Goal: Check status: Check status

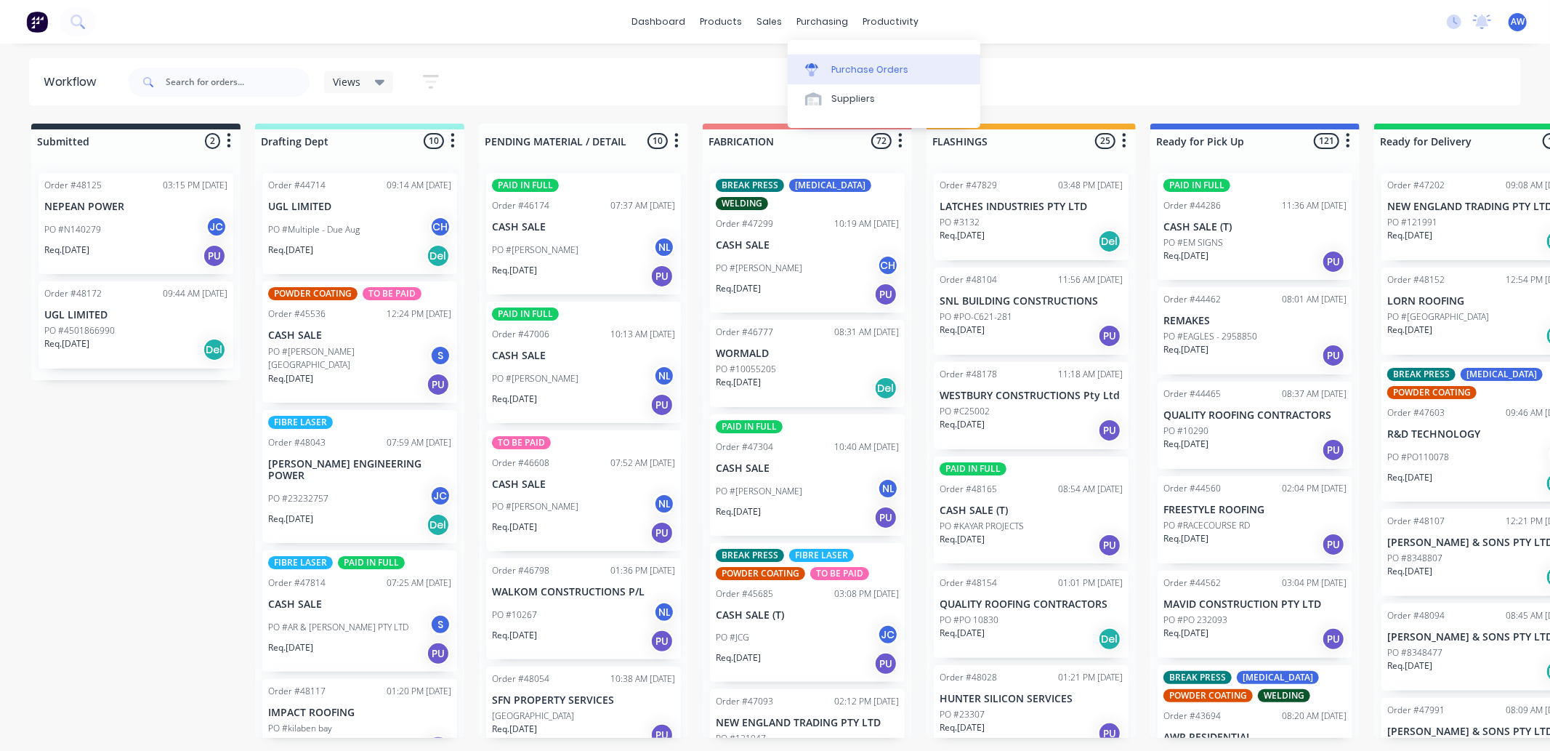
click at [836, 76] on div "Purchase Orders" at bounding box center [869, 69] width 77 height 13
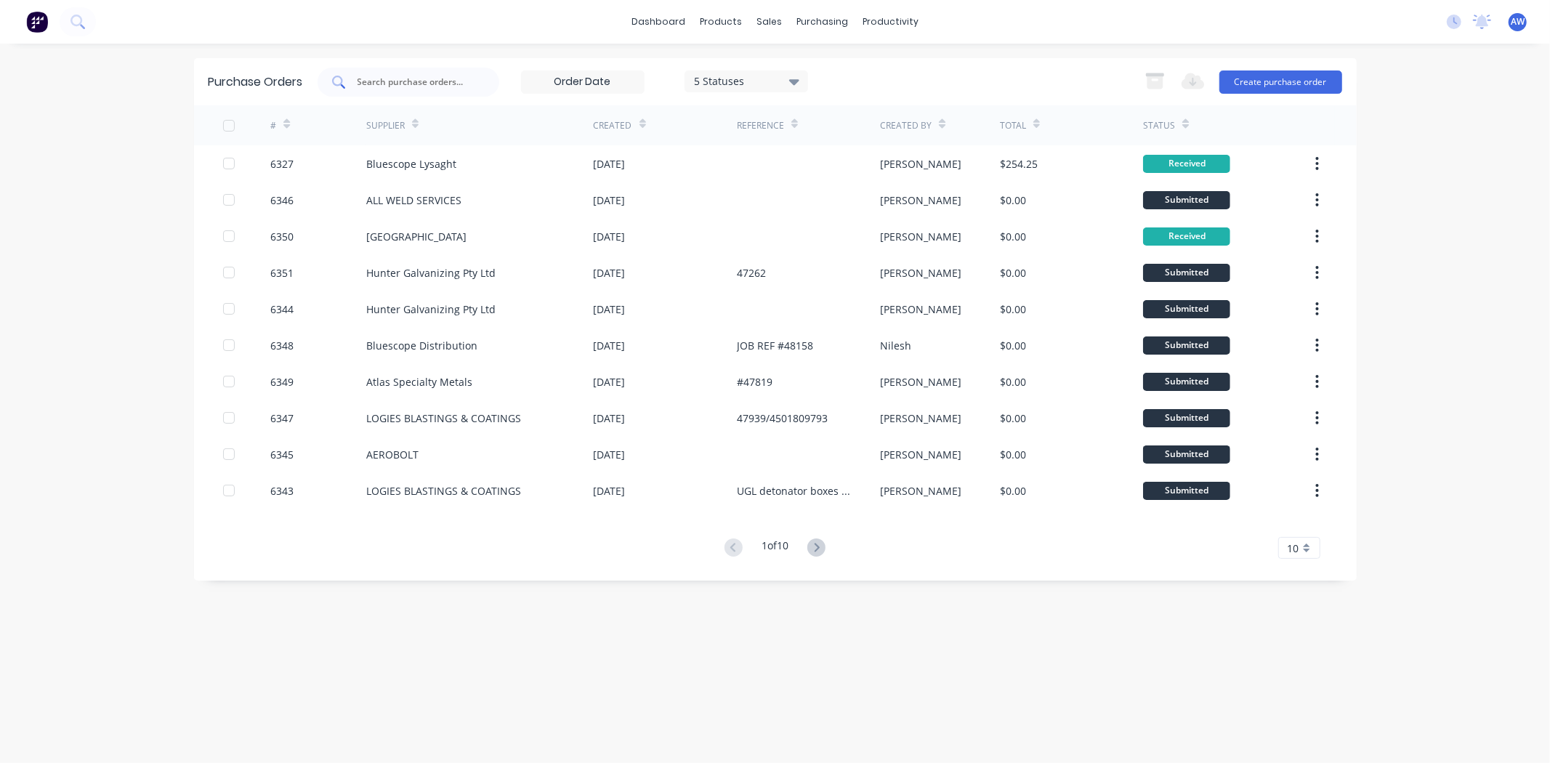
click at [440, 85] on input "text" at bounding box center [416, 82] width 121 height 15
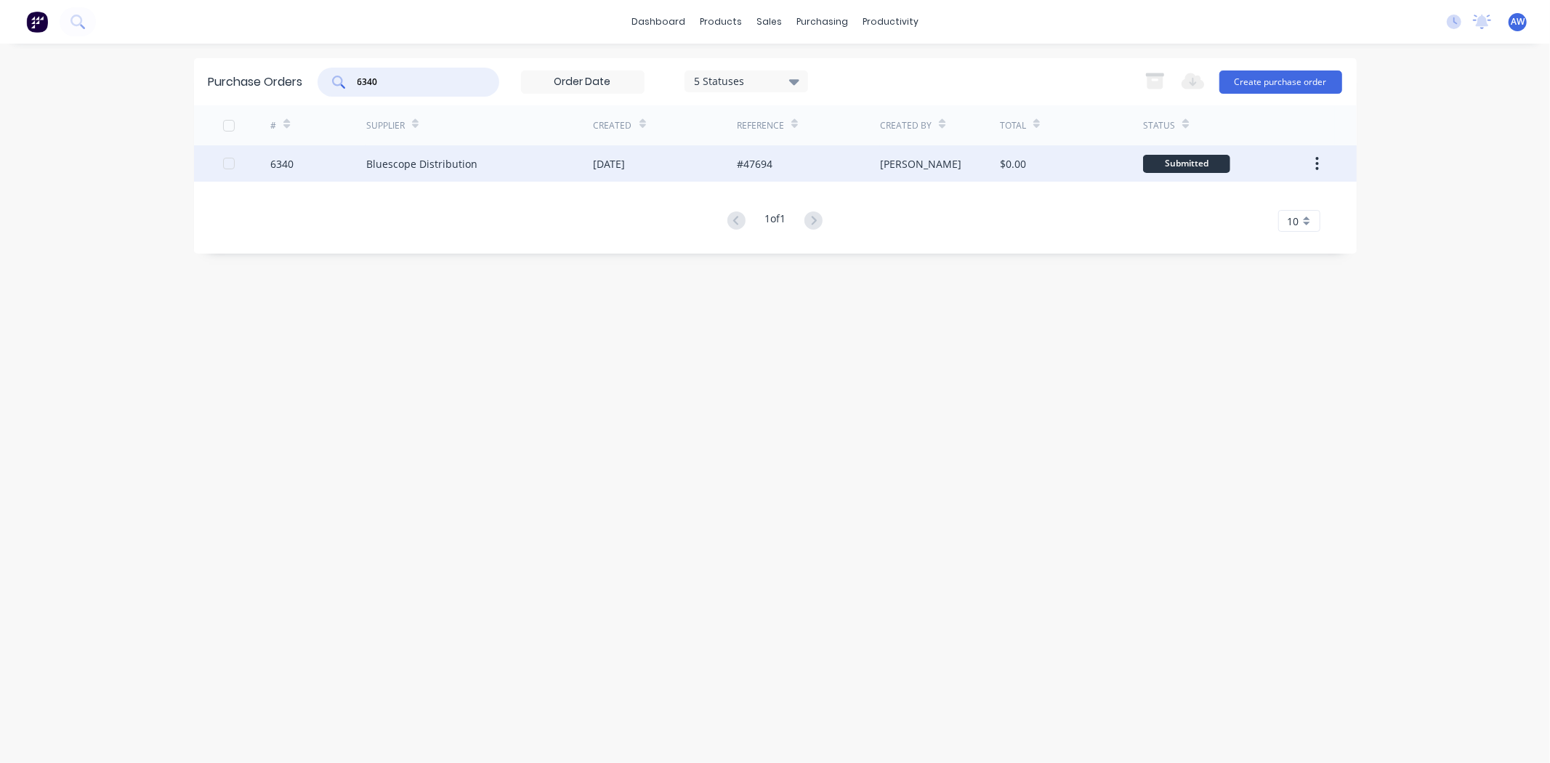
type input "6340"
click at [439, 162] on div "Bluescope Distribution" at bounding box center [421, 163] width 111 height 15
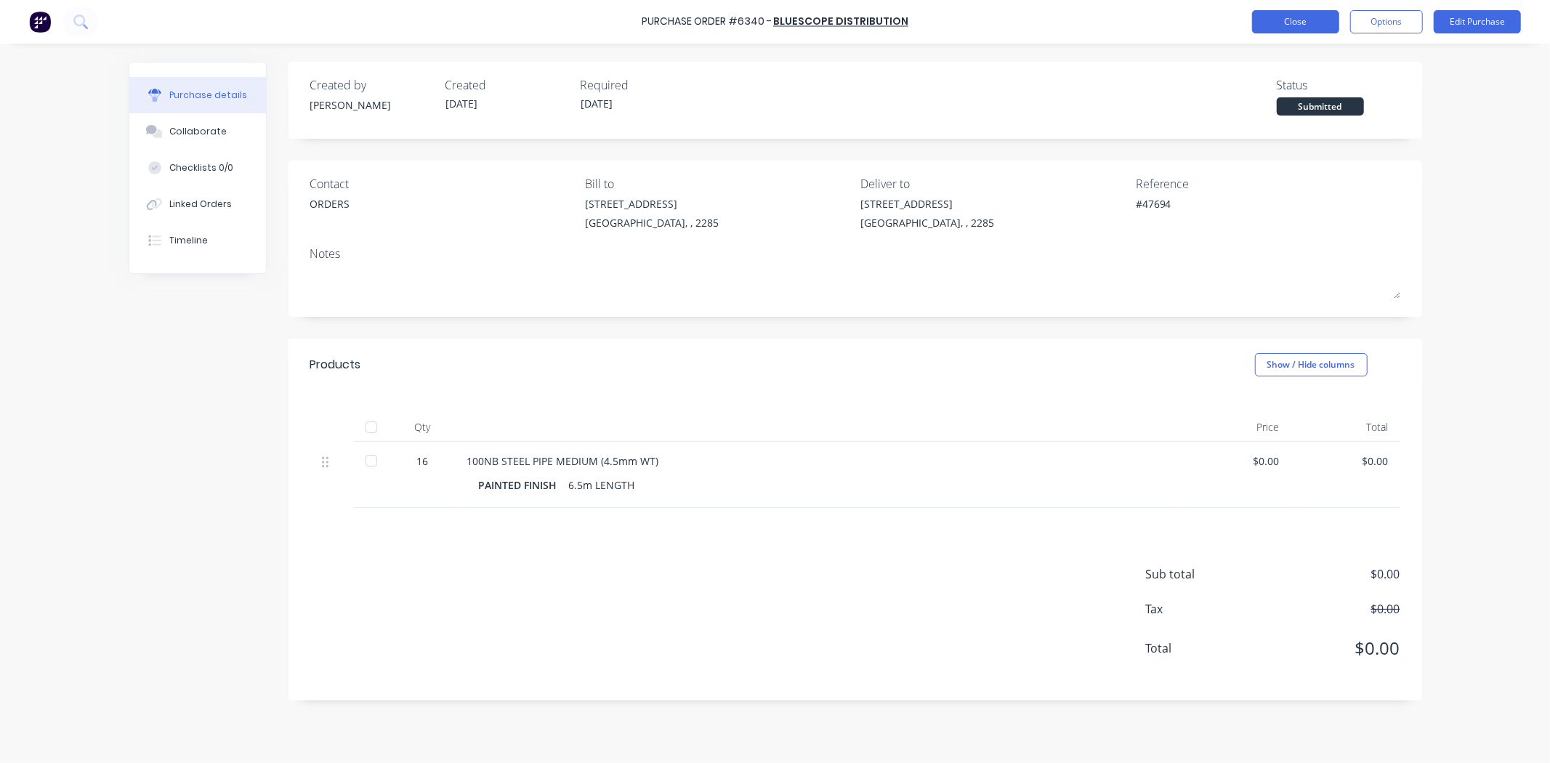
click at [1283, 17] on button "Close" at bounding box center [1295, 21] width 87 height 23
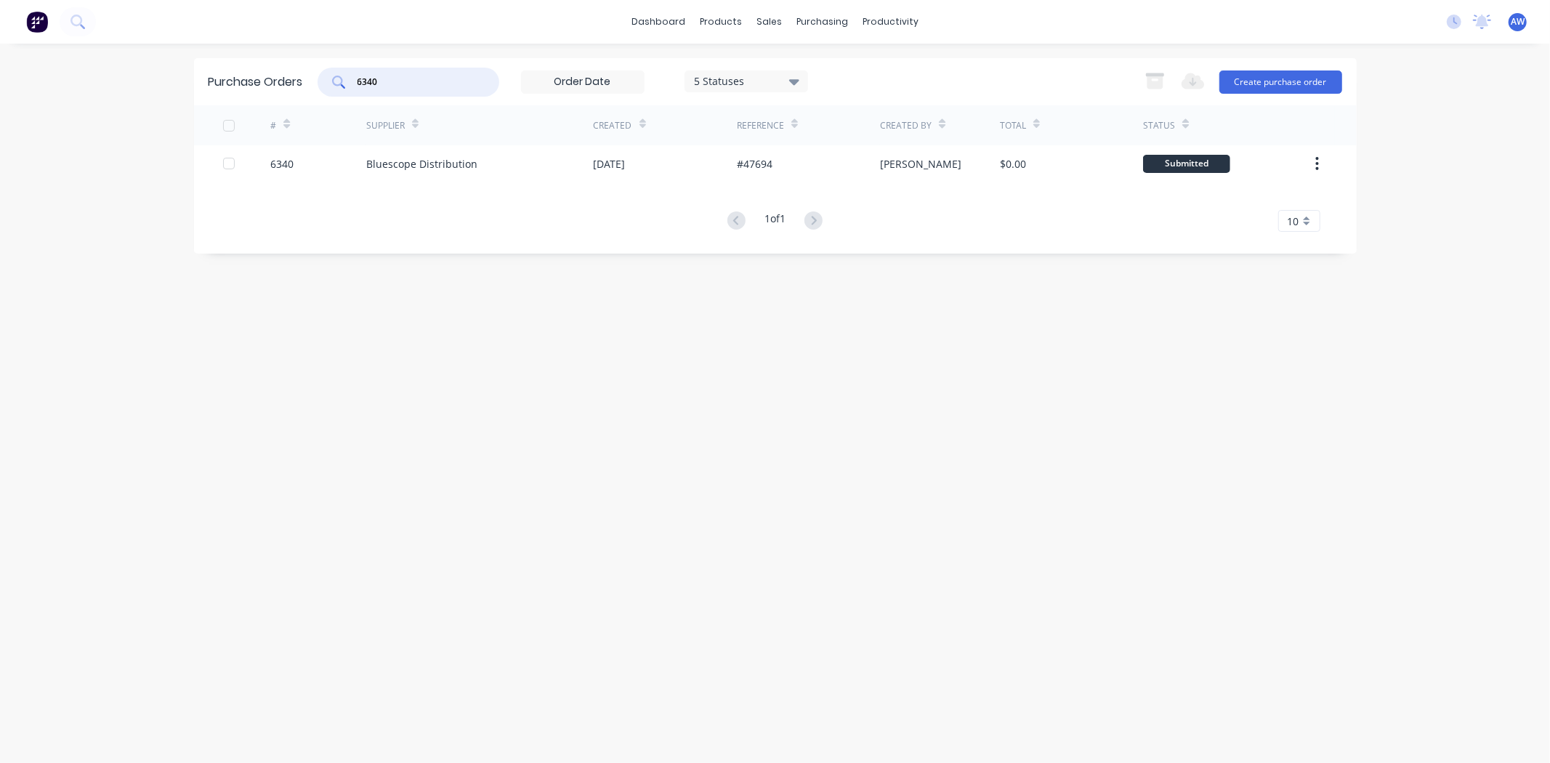
click at [389, 80] on input "6340" at bounding box center [416, 82] width 121 height 15
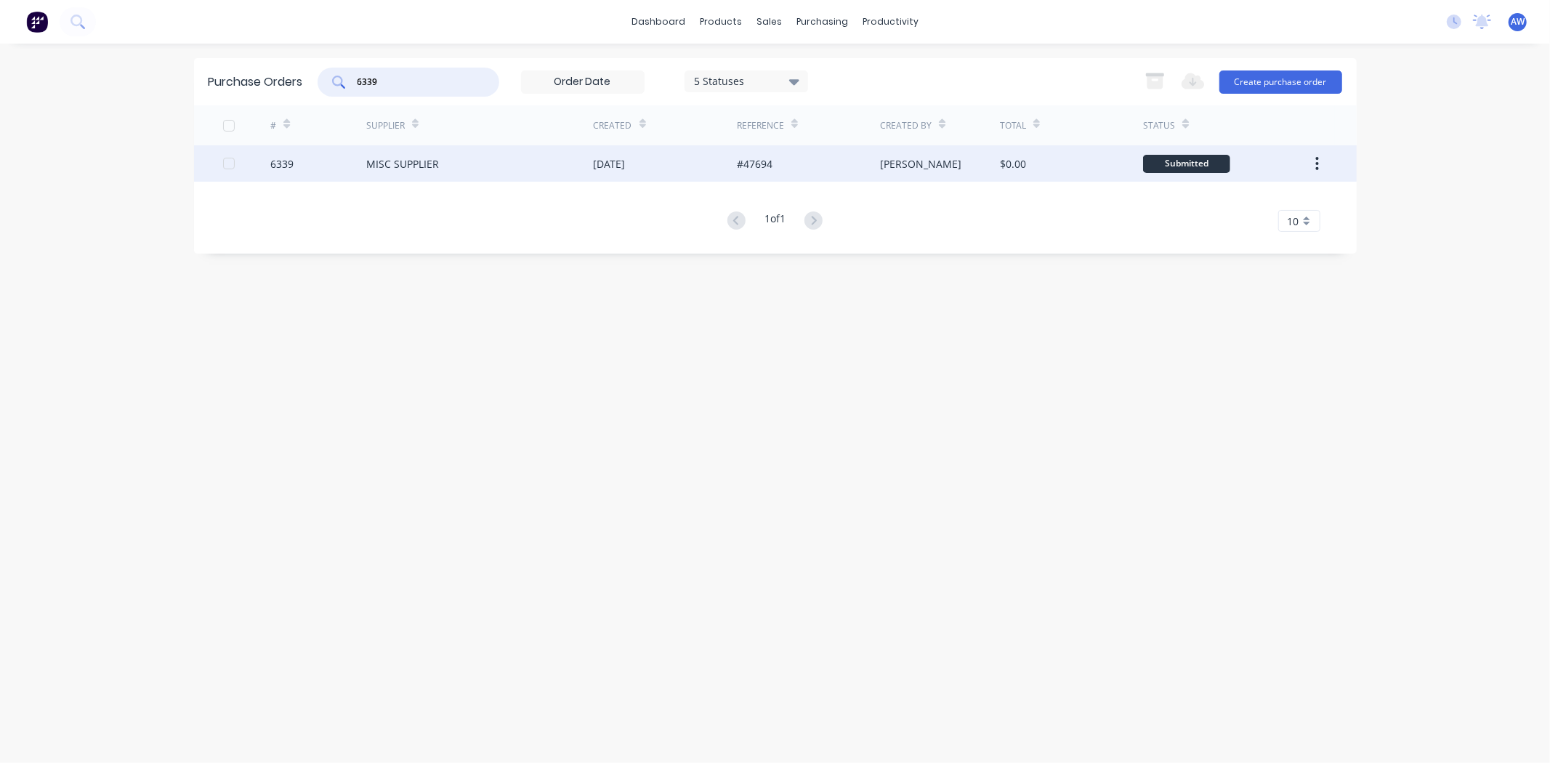
type input "6339"
click at [442, 154] on div "MISC SUPPLIER" at bounding box center [479, 163] width 227 height 36
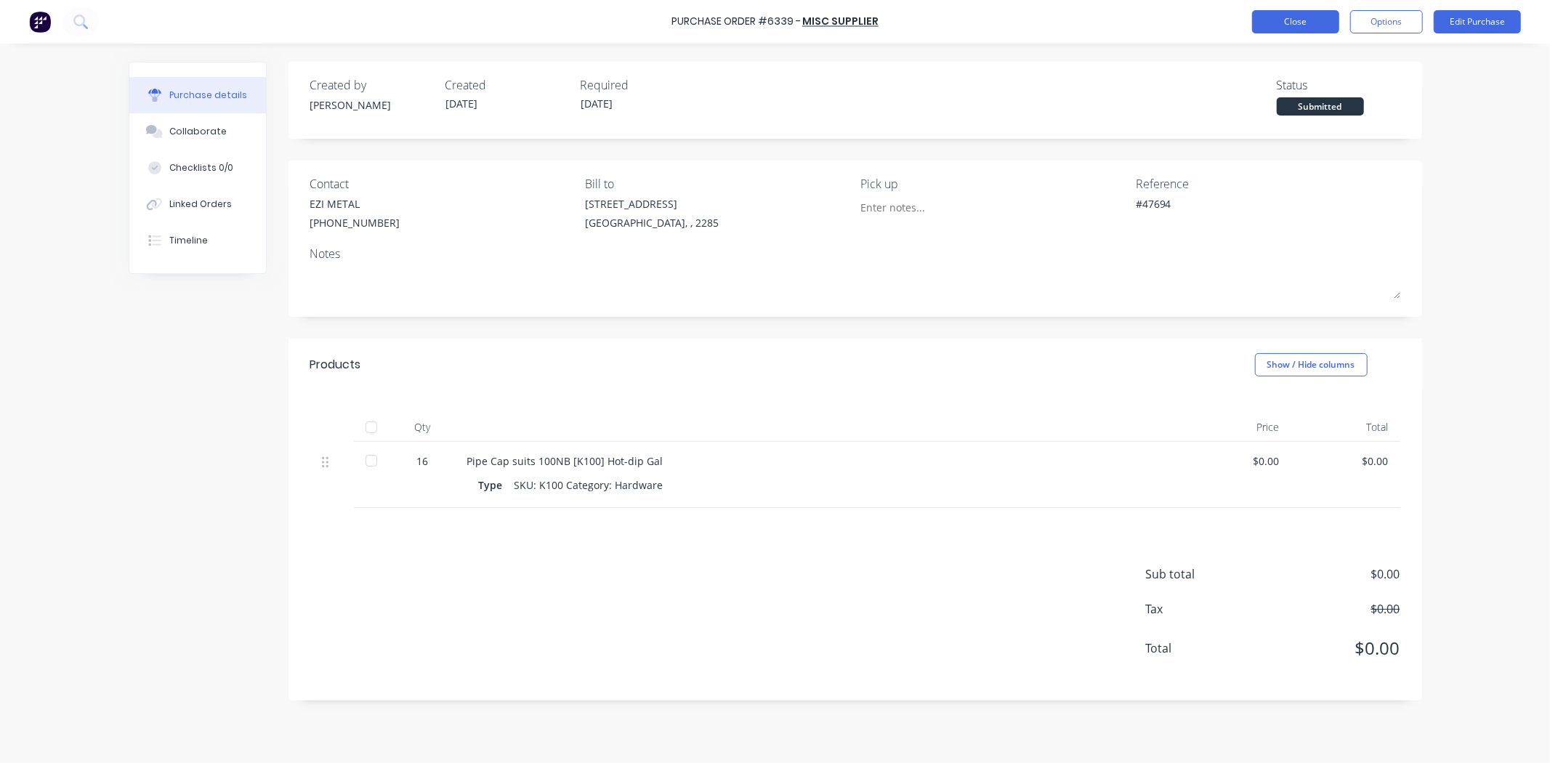
click at [1295, 32] on button "Close" at bounding box center [1295, 21] width 87 height 23
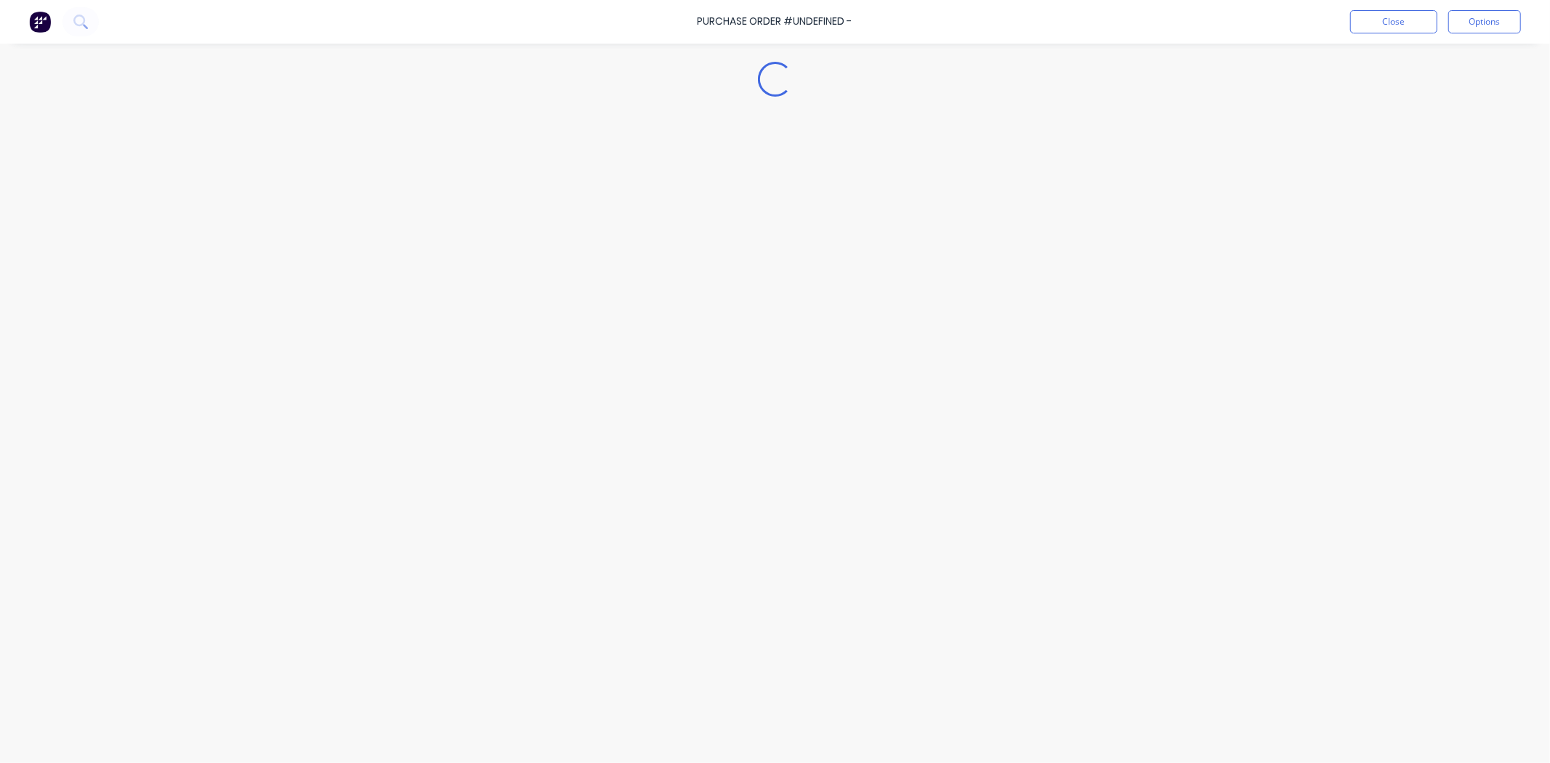
type textarea "x"
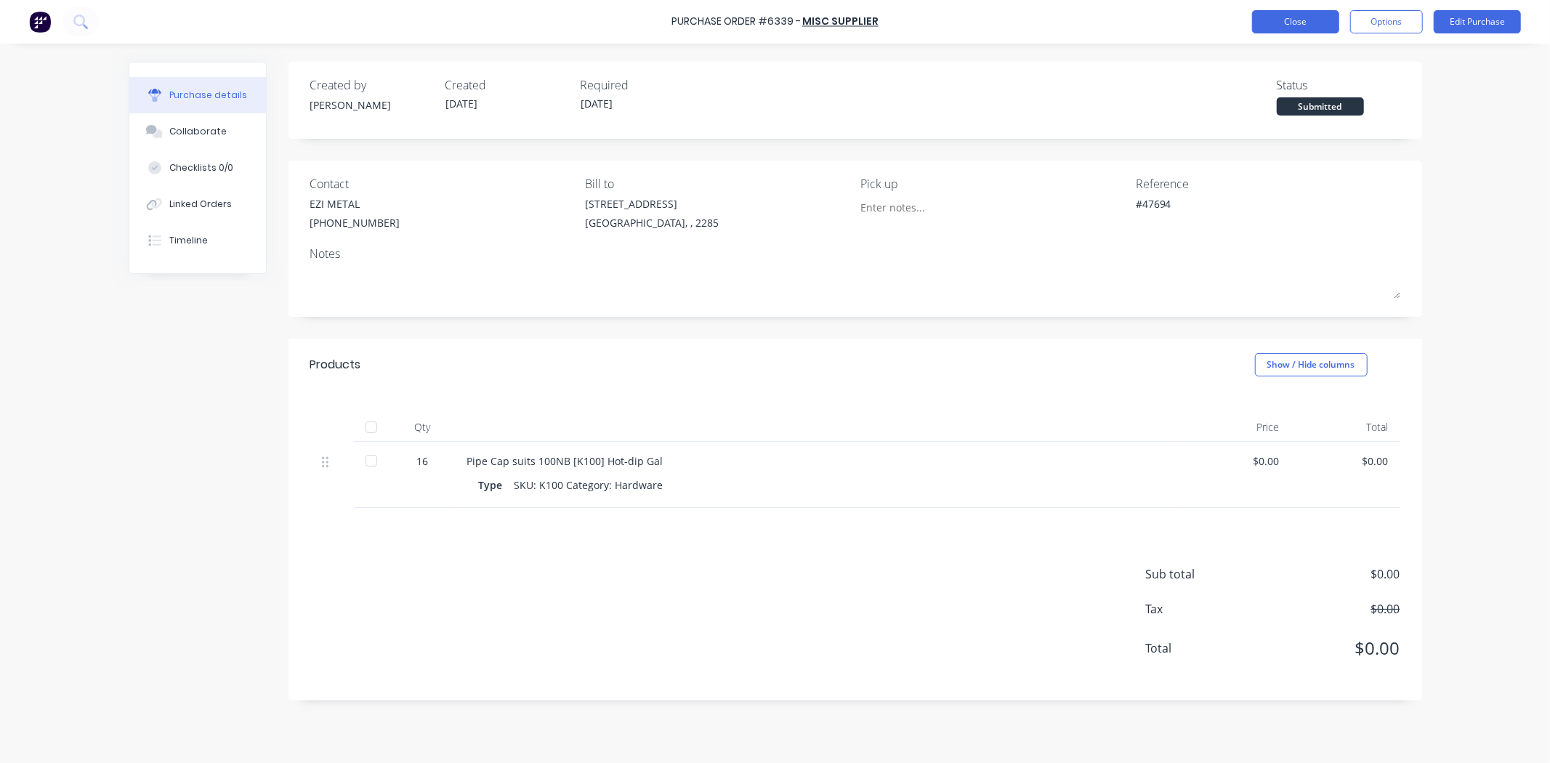
click at [1288, 18] on button "Close" at bounding box center [1295, 21] width 87 height 23
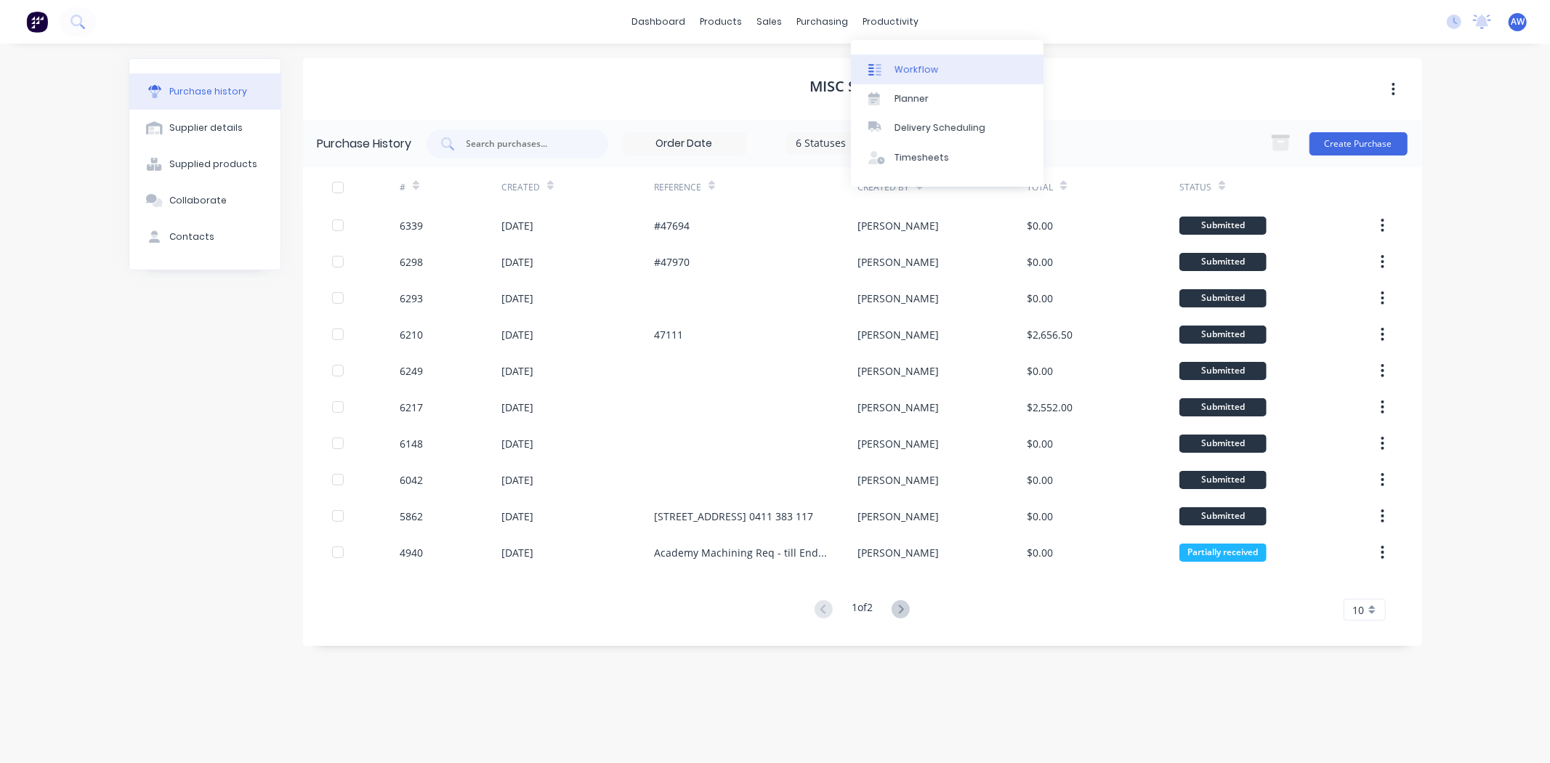
click at [926, 60] on link "Workflow" at bounding box center [947, 69] width 193 height 29
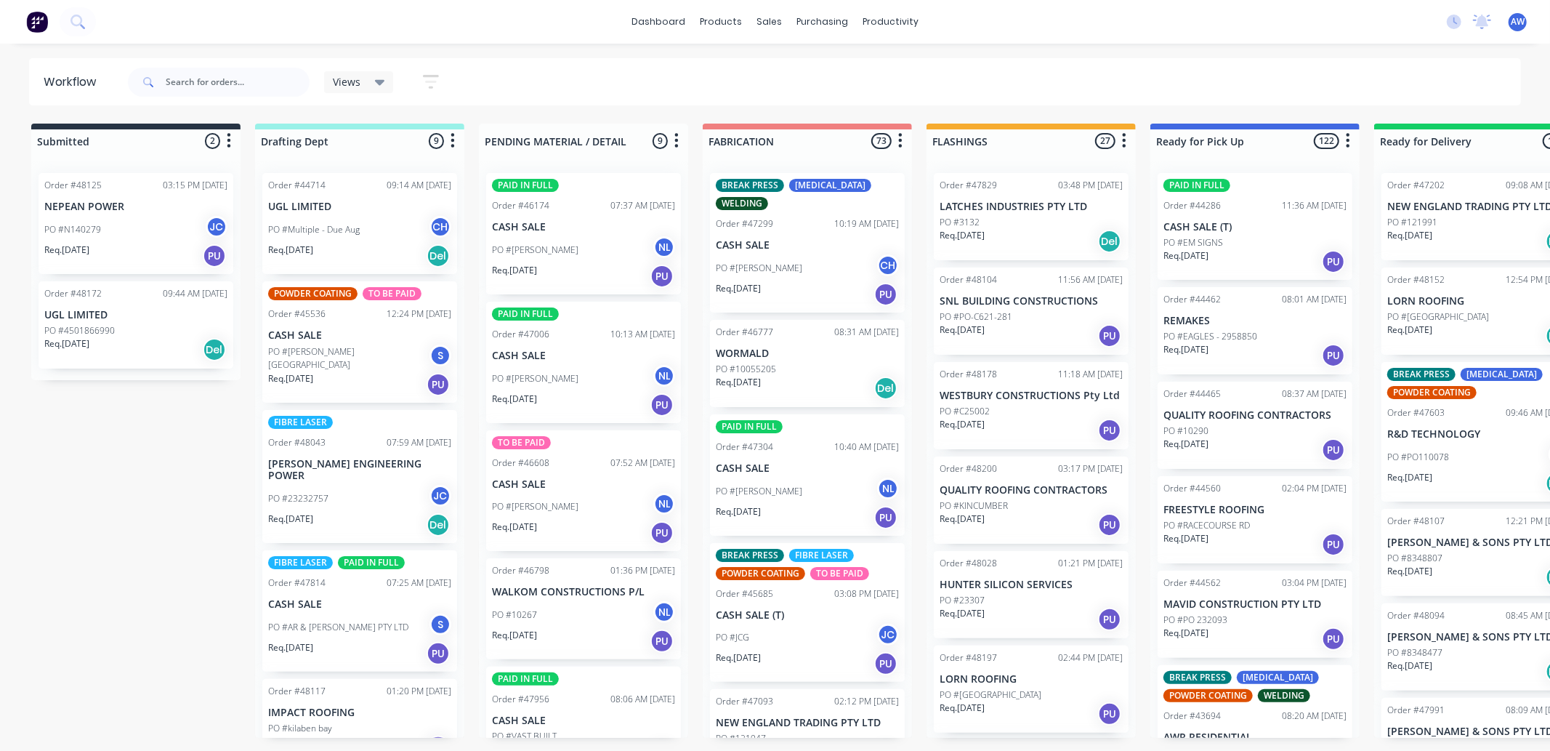
click at [124, 222] on div "PO #N140279 JC" at bounding box center [135, 230] width 183 height 28
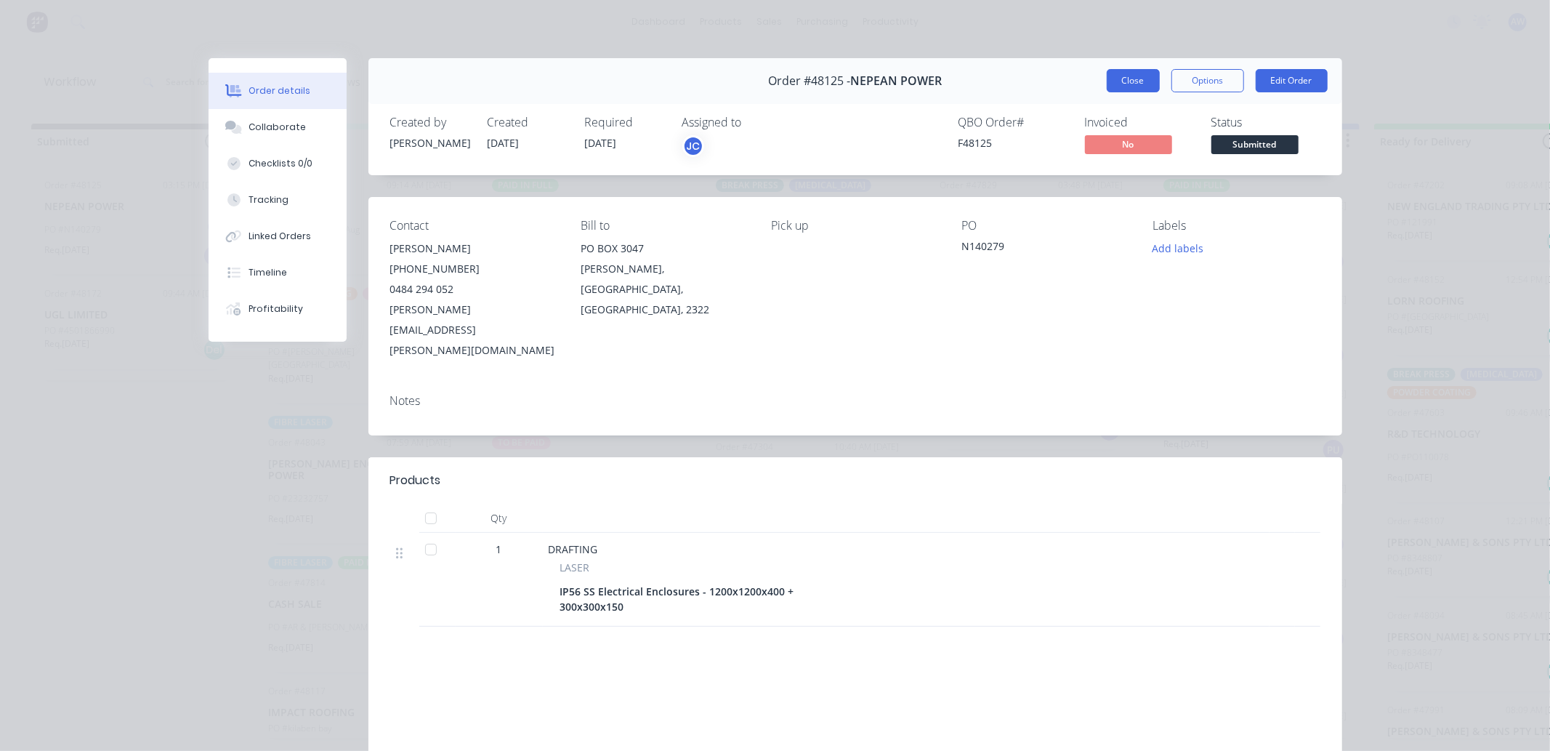
click at [1123, 87] on button "Close" at bounding box center [1133, 80] width 53 height 23
